Goal: Task Accomplishment & Management: Use online tool/utility

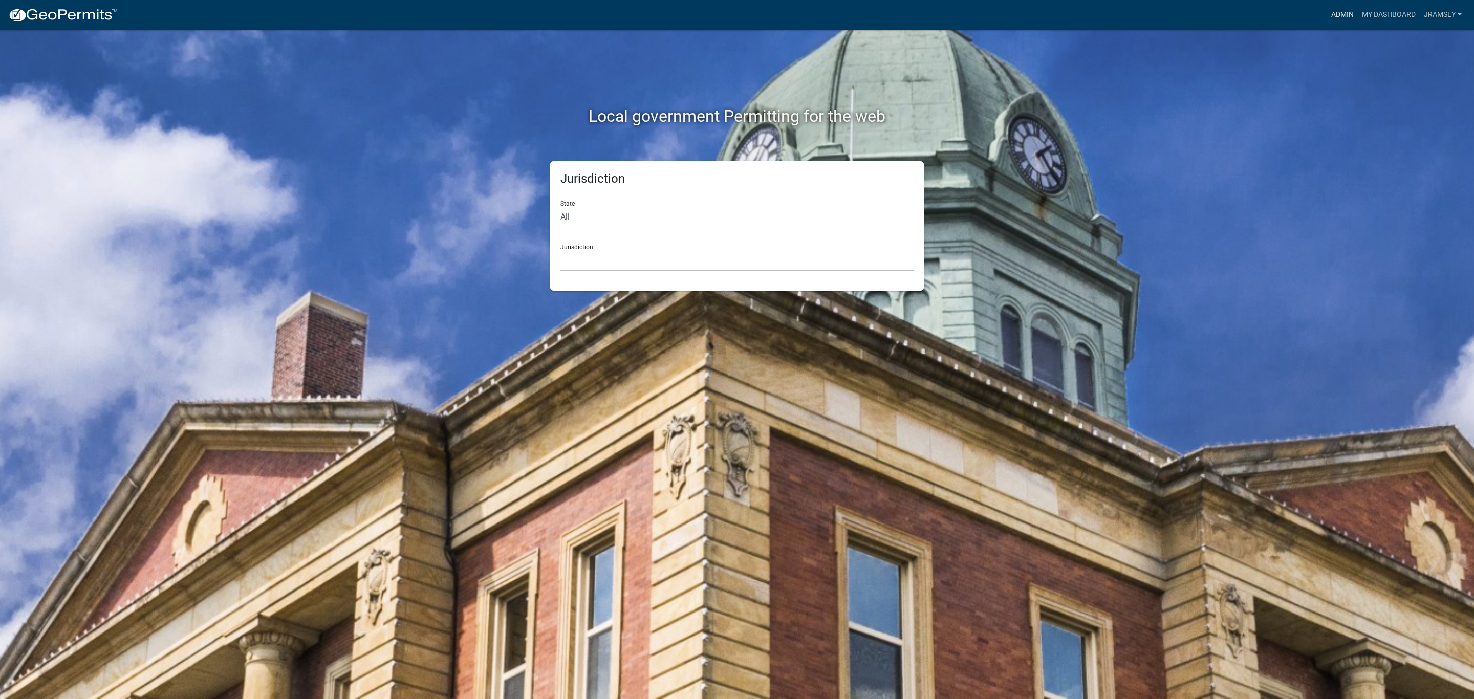
click at [1342, 16] on link "Admin" at bounding box center [1343, 14] width 31 height 19
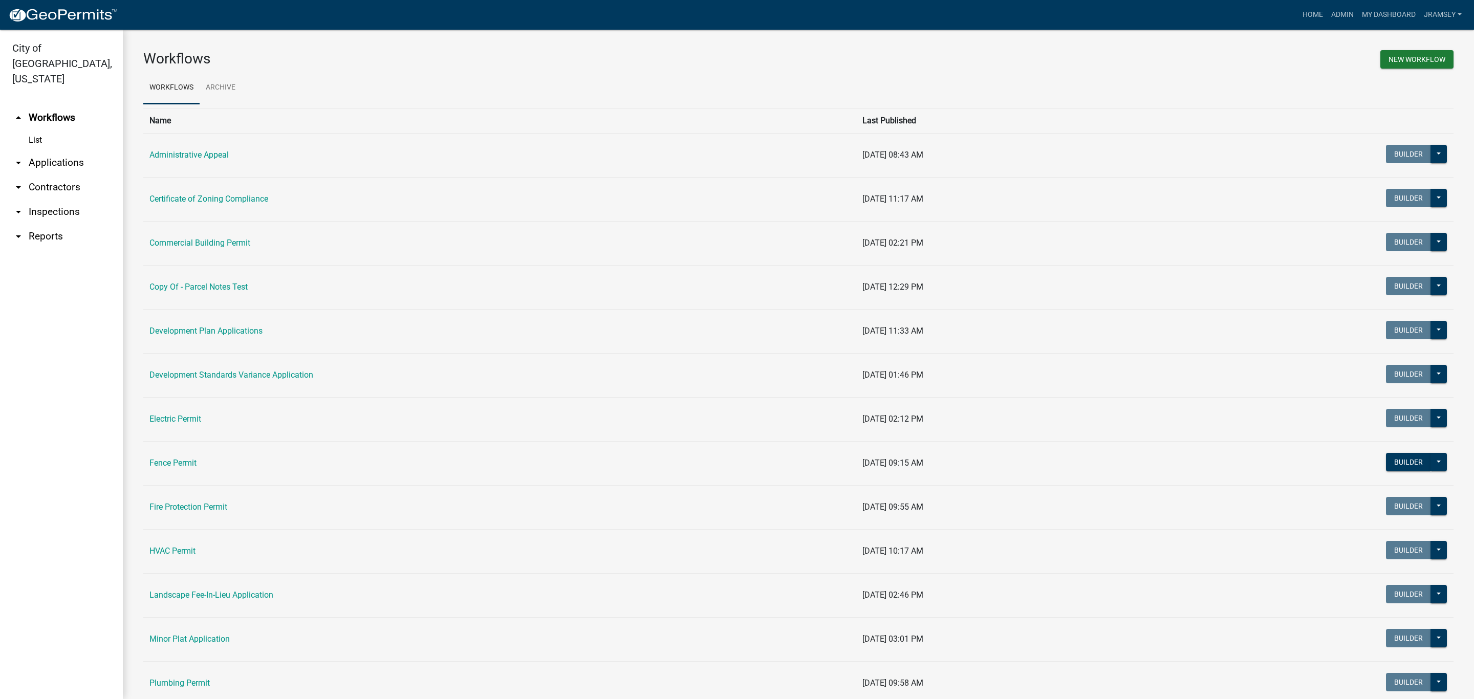
click at [57, 200] on link "arrow_drop_down Inspections" at bounding box center [61, 212] width 123 height 25
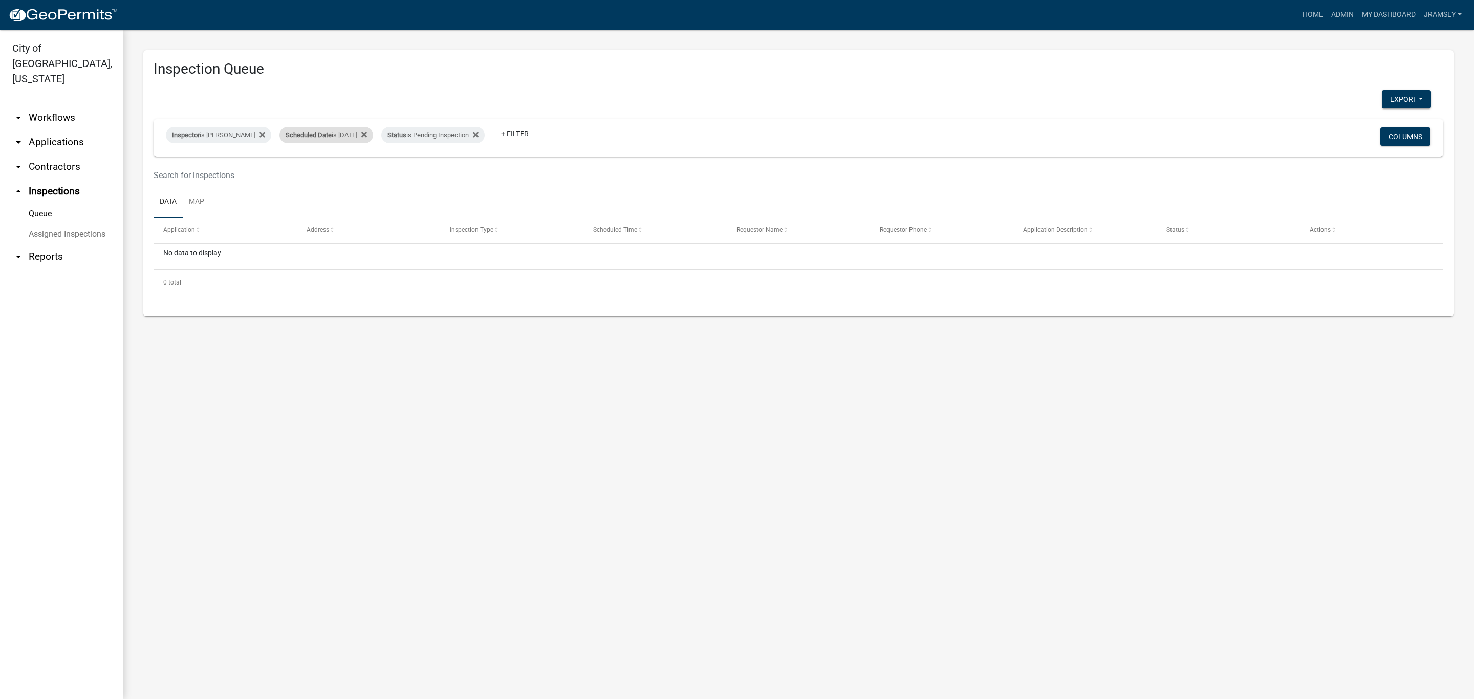
click at [345, 136] on div "Scheduled Date is [DATE]" at bounding box center [327, 135] width 94 height 16
click at [364, 175] on input "[DATE]" at bounding box center [336, 173] width 72 height 21
type input "[DATE]"
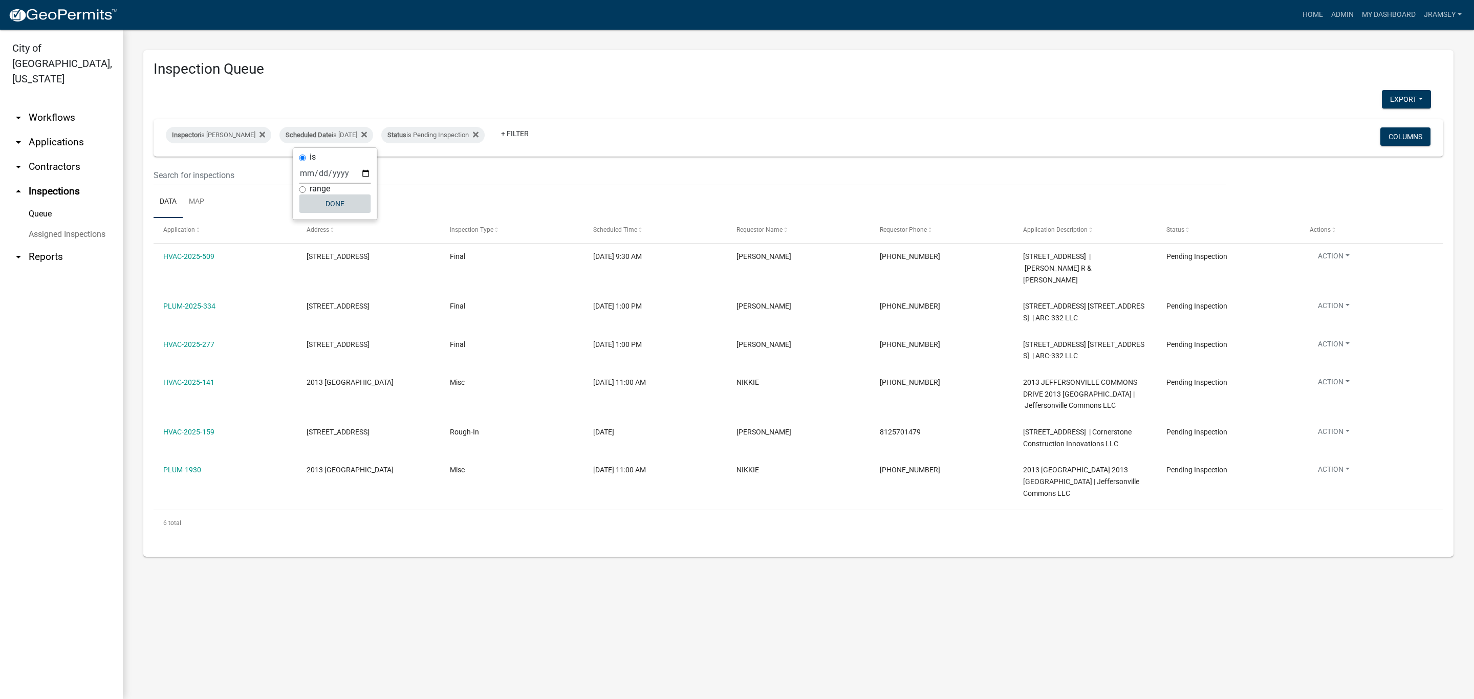
click at [351, 206] on button "Done" at bounding box center [336, 204] width 72 height 18
click at [244, 135] on div "Inspector is [PERSON_NAME]" at bounding box center [218, 135] width 105 height 16
click at [208, 186] on select "Select an option None [PERSON_NAME] [PERSON_NAME] [PERSON_NAME] [PERSON_NAME] […" at bounding box center [218, 184] width 102 height 21
select select "fdb3bcc6-ce93-4663-8a18-5c08884dd177"
click at [167, 174] on select "Select an option None [PERSON_NAME] [PERSON_NAME] [PERSON_NAME] [PERSON_NAME] […" at bounding box center [218, 184] width 102 height 21
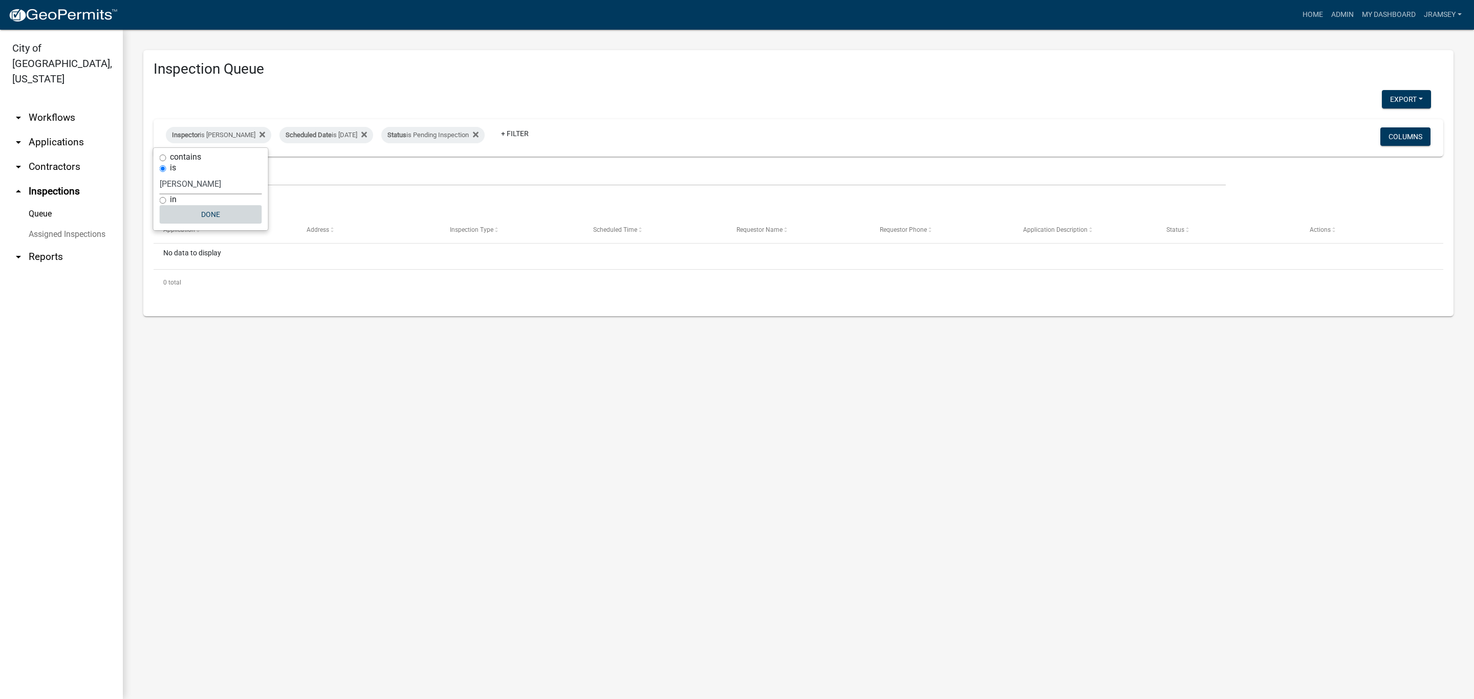
click at [215, 210] on button "Done" at bounding box center [211, 214] width 102 height 18
click at [223, 139] on div "Inspector is [PERSON_NAME]" at bounding box center [218, 135] width 105 height 16
click at [192, 182] on select "Select an option None [PERSON_NAME] [PERSON_NAME] [PERSON_NAME] [PERSON_NAME] […" at bounding box center [211, 184] width 102 height 21
select select "36a8b8f0-2ef8-43e9-ae06-718f51af8d36"
click at [166, 174] on select "Select an option None [PERSON_NAME] [PERSON_NAME] [PERSON_NAME] [PERSON_NAME] […" at bounding box center [211, 184] width 102 height 21
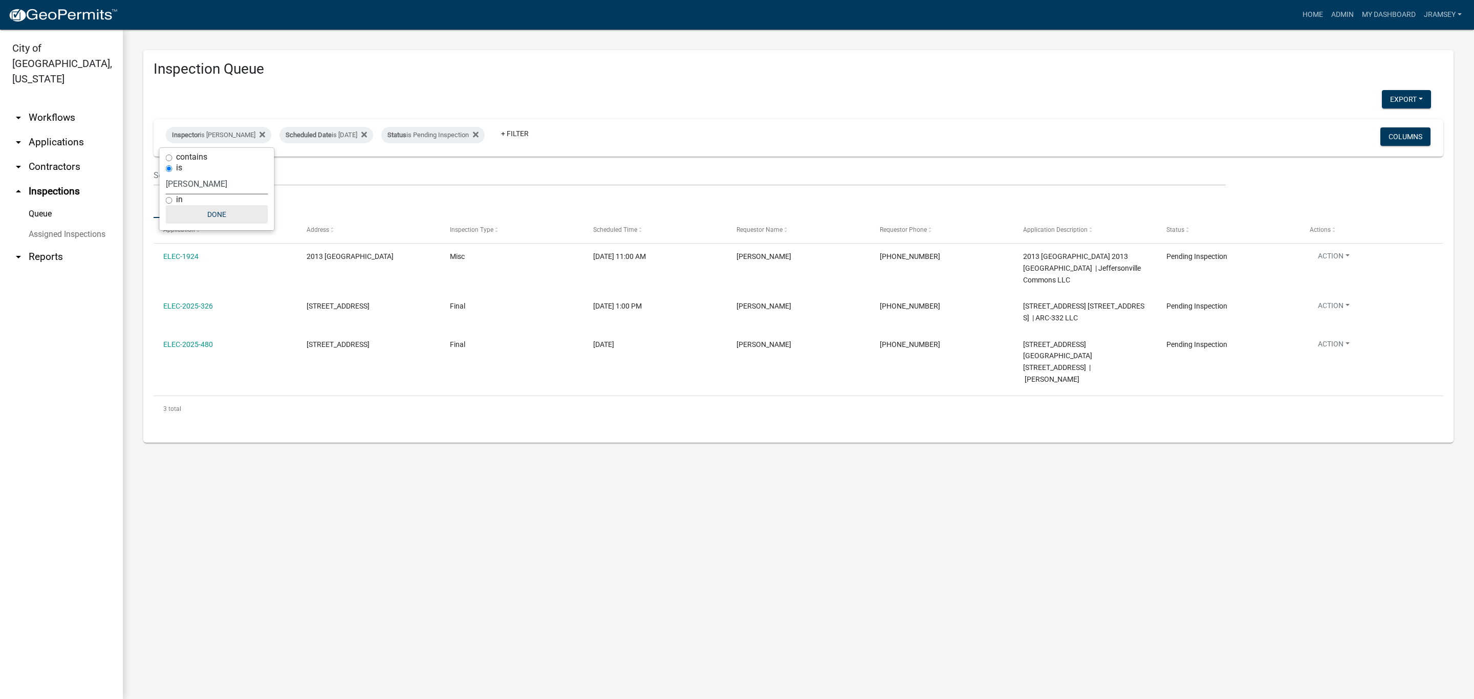
click at [223, 209] on button "Done" at bounding box center [217, 214] width 102 height 18
click at [230, 131] on div "Inspector is [PERSON_NAME]" at bounding box center [218, 135] width 105 height 16
click at [200, 183] on select "Select an option None [PERSON_NAME] [PERSON_NAME] [PERSON_NAME] [PERSON_NAME] […" at bounding box center [217, 184] width 102 height 21
click at [166, 174] on select "Select an option None [PERSON_NAME] [PERSON_NAME] [PERSON_NAME] [PERSON_NAME] […" at bounding box center [217, 184] width 102 height 21
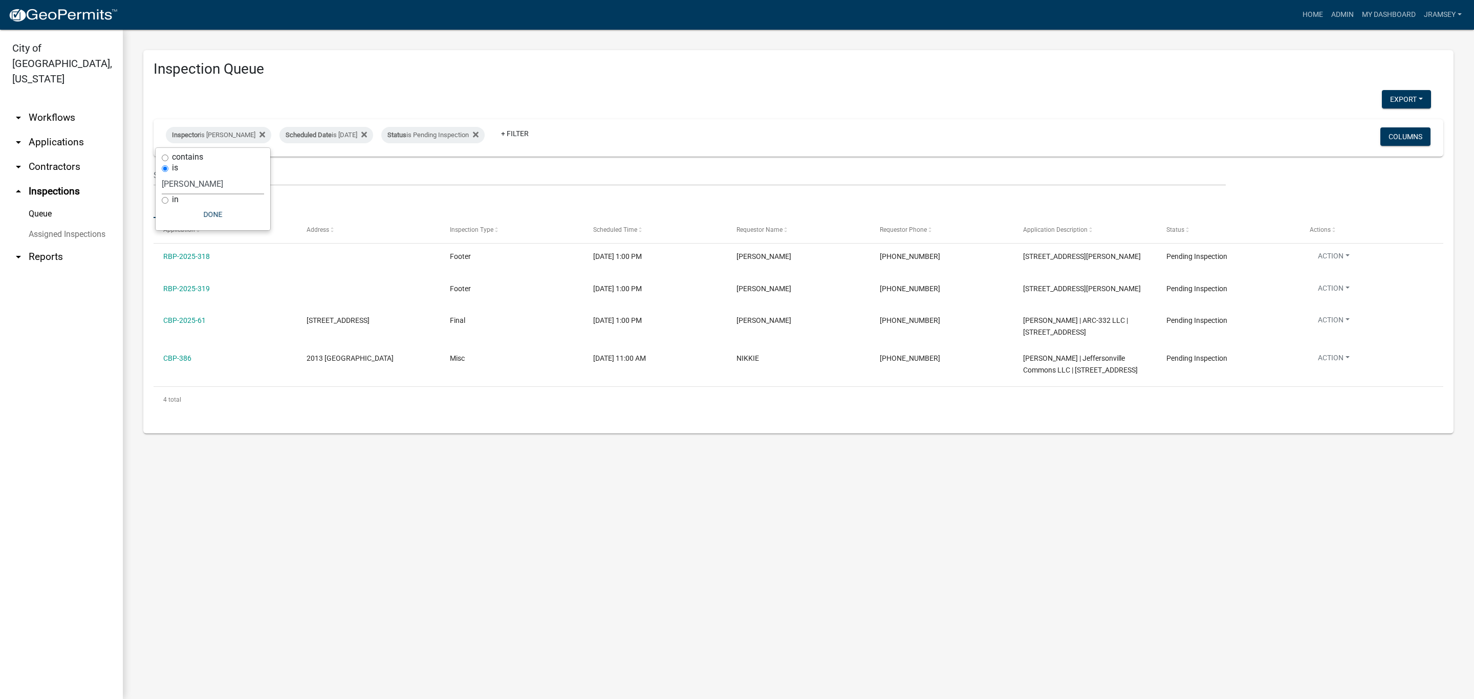
click at [190, 182] on select "Select an option None [PERSON_NAME] [PERSON_NAME] [PERSON_NAME] [PERSON_NAME] […" at bounding box center [213, 184] width 102 height 21
select select "13c97fbc-c819-4cee-844a-0db3d3c4db95"
click at [167, 174] on select "Select an option None [PERSON_NAME] [PERSON_NAME] [PERSON_NAME] [PERSON_NAME] […" at bounding box center [213, 184] width 102 height 21
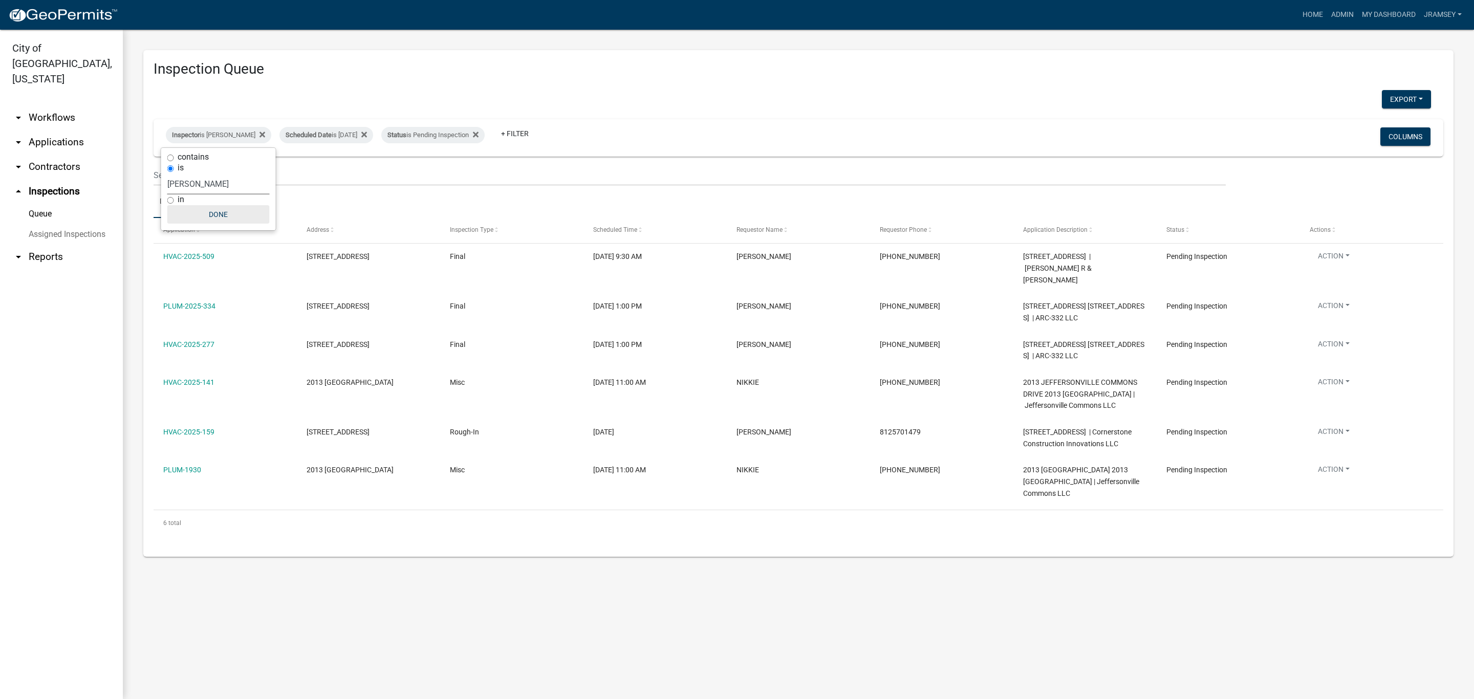
click at [220, 216] on button "Done" at bounding box center [218, 214] width 102 height 18
